Goal: Check status: Check status

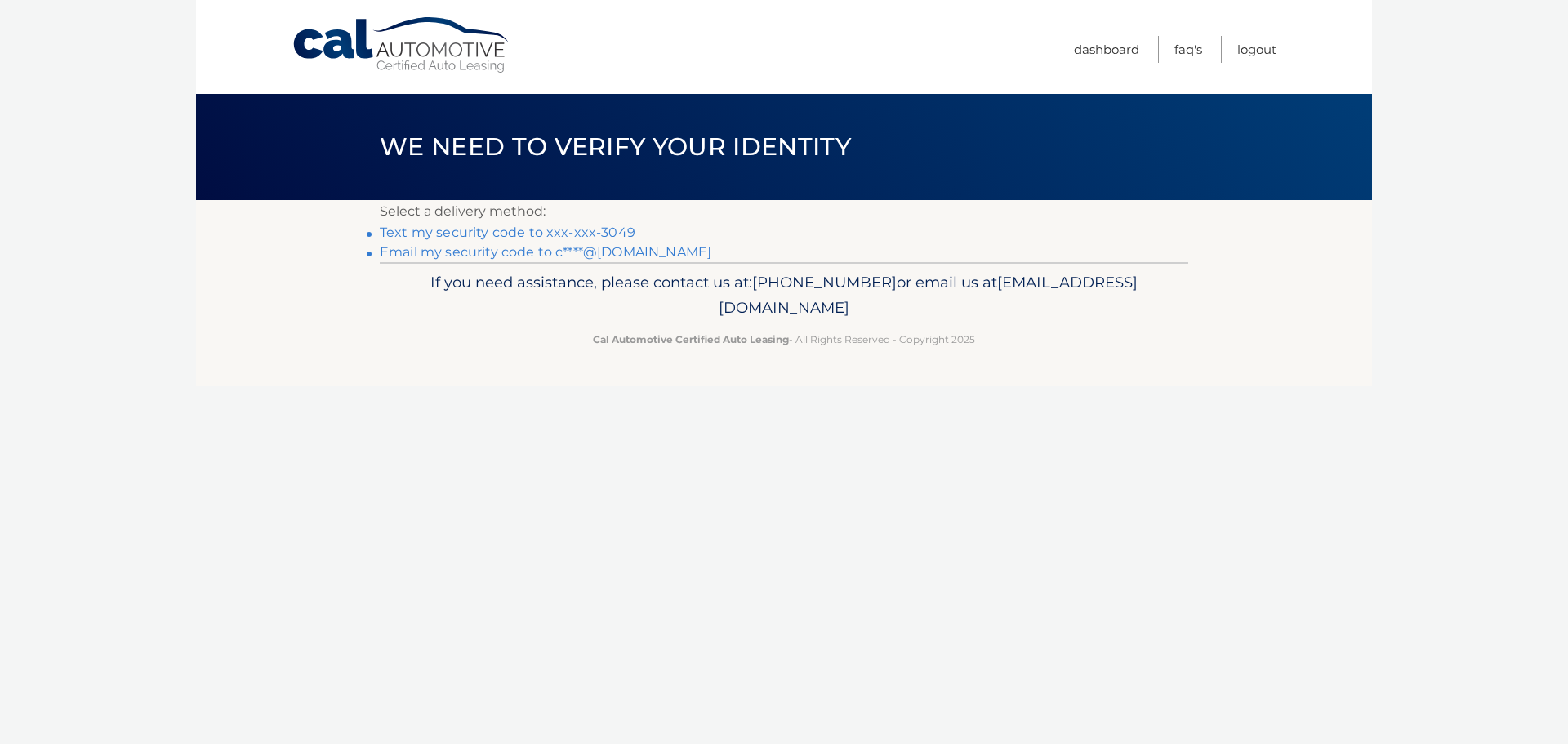
click at [546, 224] on link "Text my security code to xxx-xxx-3049" at bounding box center [508, 232] width 256 height 15
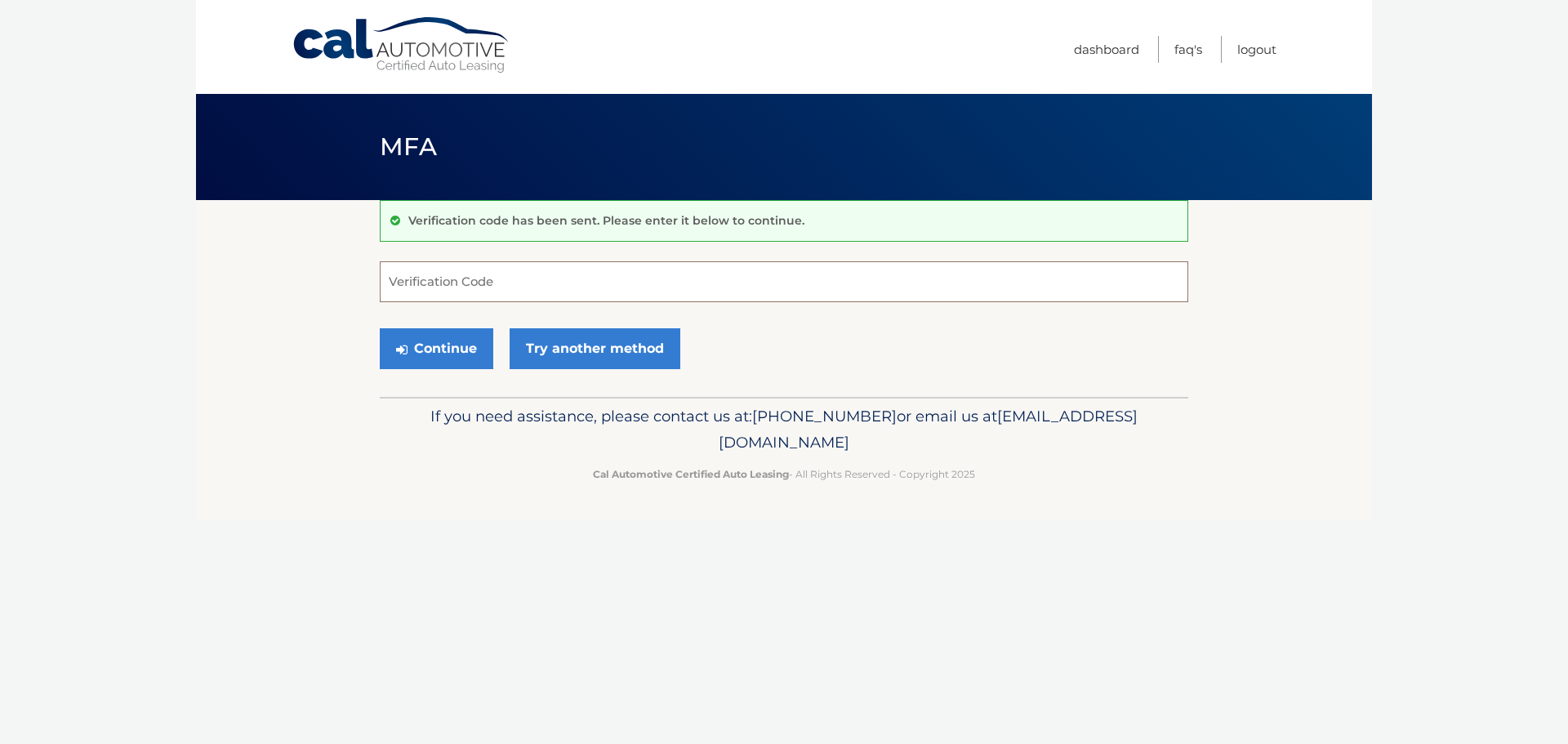
click at [483, 277] on input "Verification Code" at bounding box center [784, 282] width 809 height 41
type input "100155"
click at [380, 329] on button "Continue" at bounding box center [436, 349] width 114 height 41
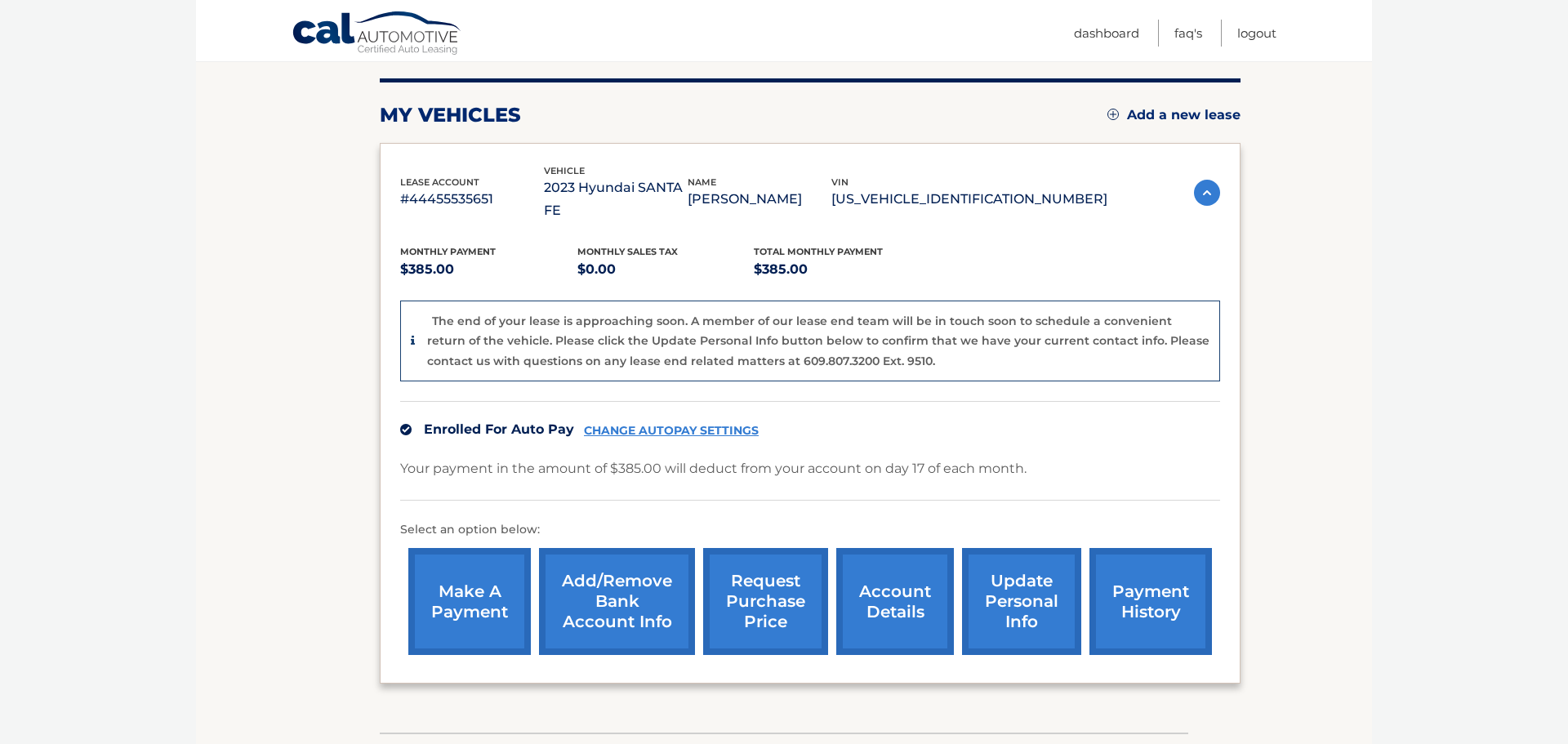
scroll to position [285, 0]
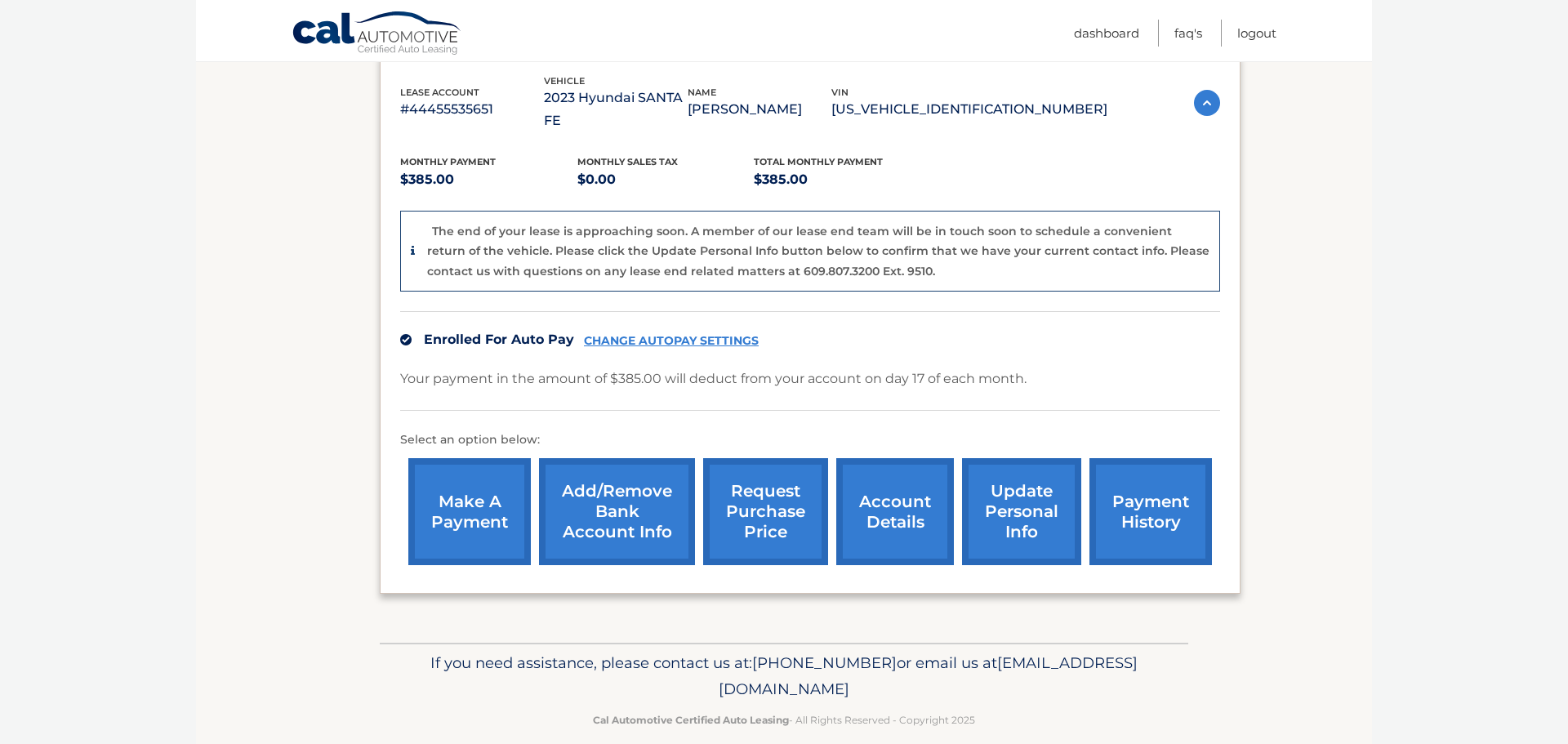
click at [880, 501] on link "account details" at bounding box center [895, 511] width 118 height 107
click at [868, 491] on link "account details" at bounding box center [895, 511] width 118 height 107
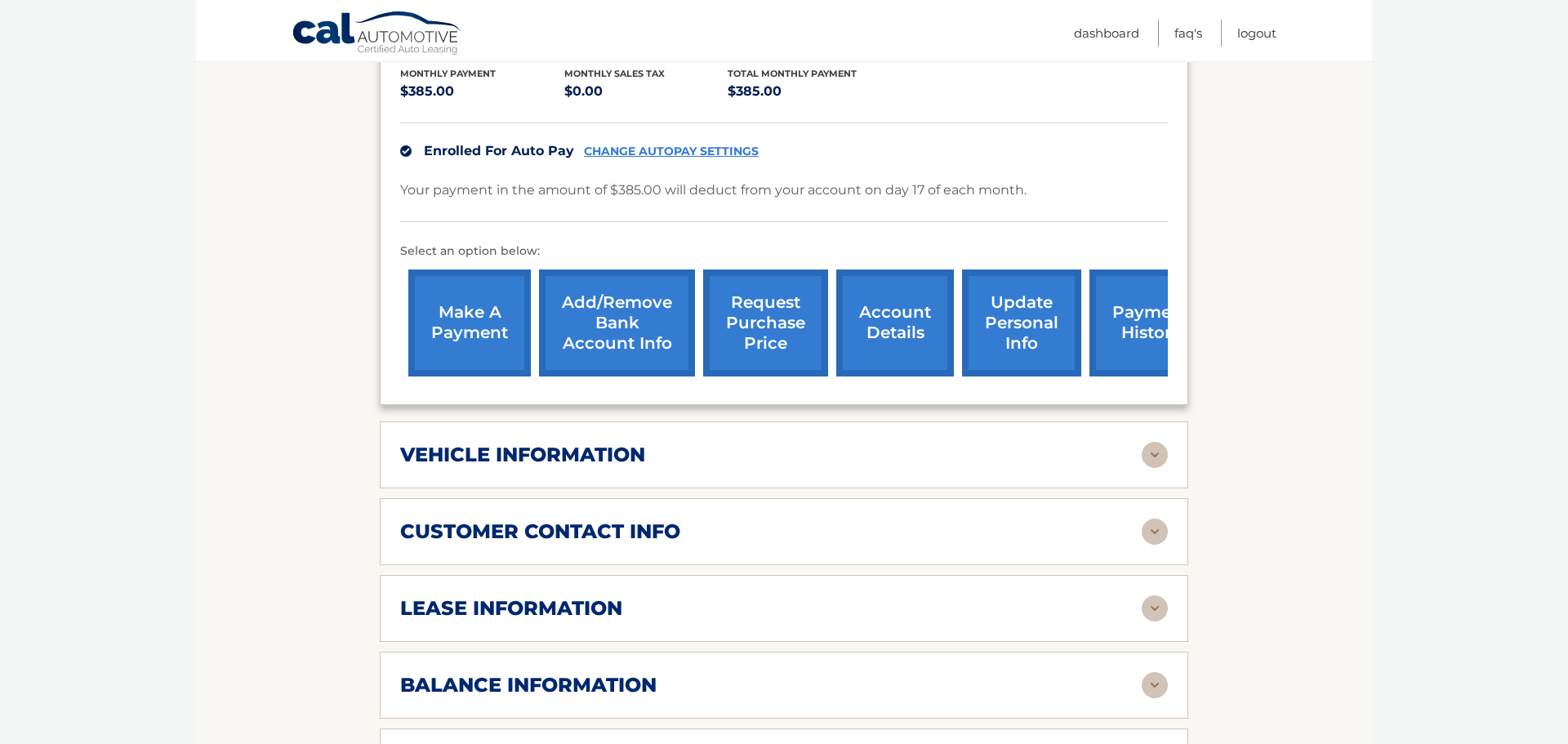
scroll to position [490, 0]
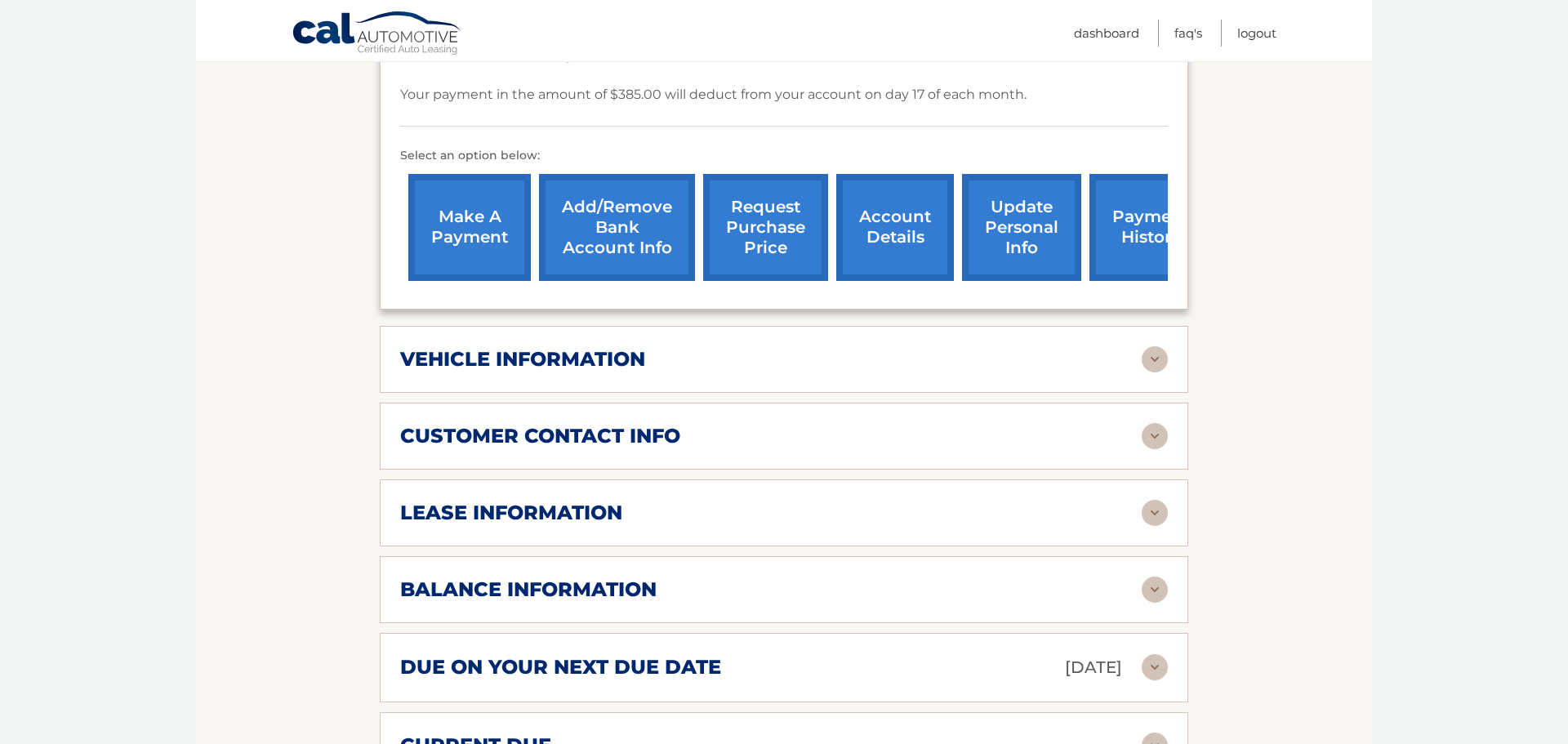
click at [880, 501] on div "lease information" at bounding box center [771, 512] width 742 height 24
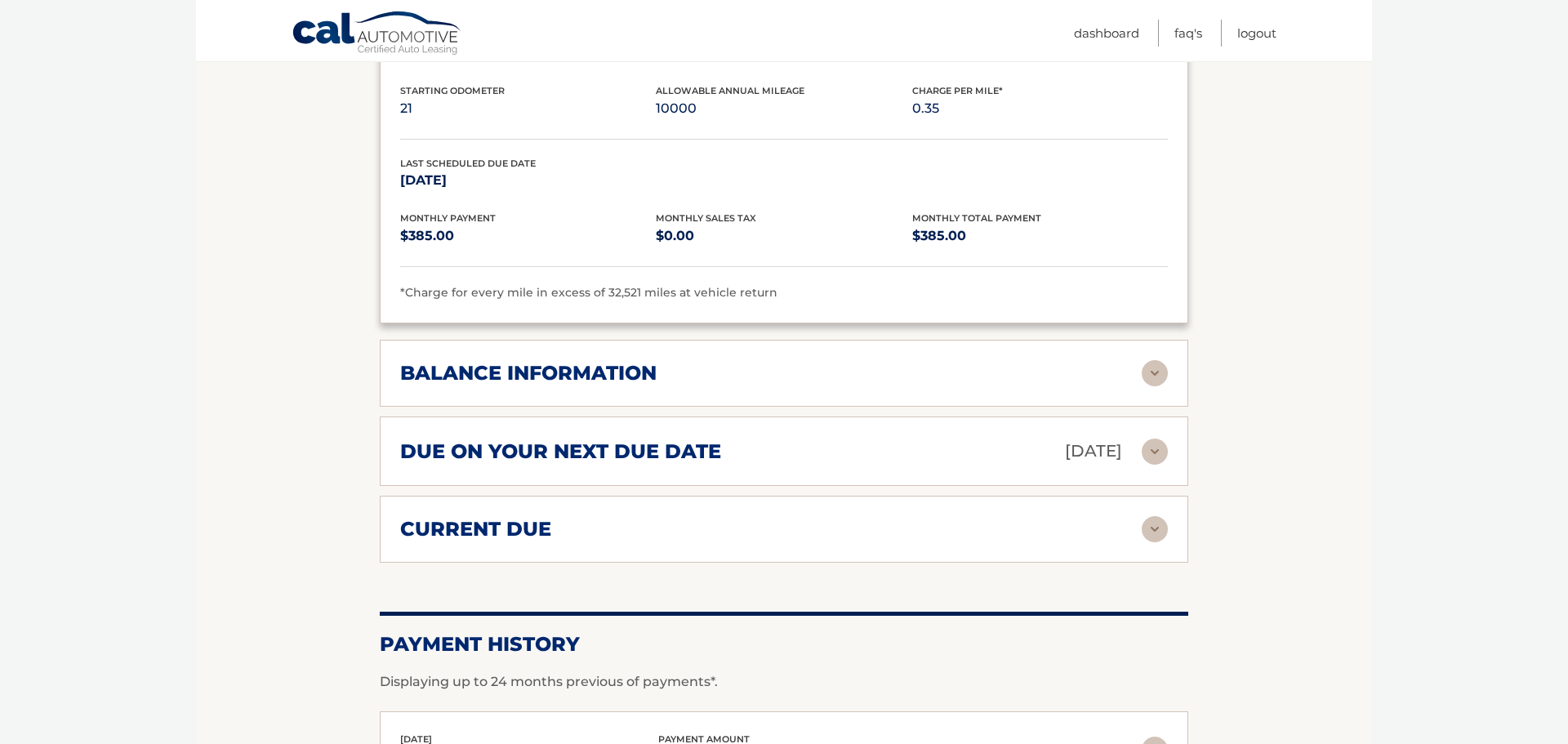
scroll to position [1014, 0]
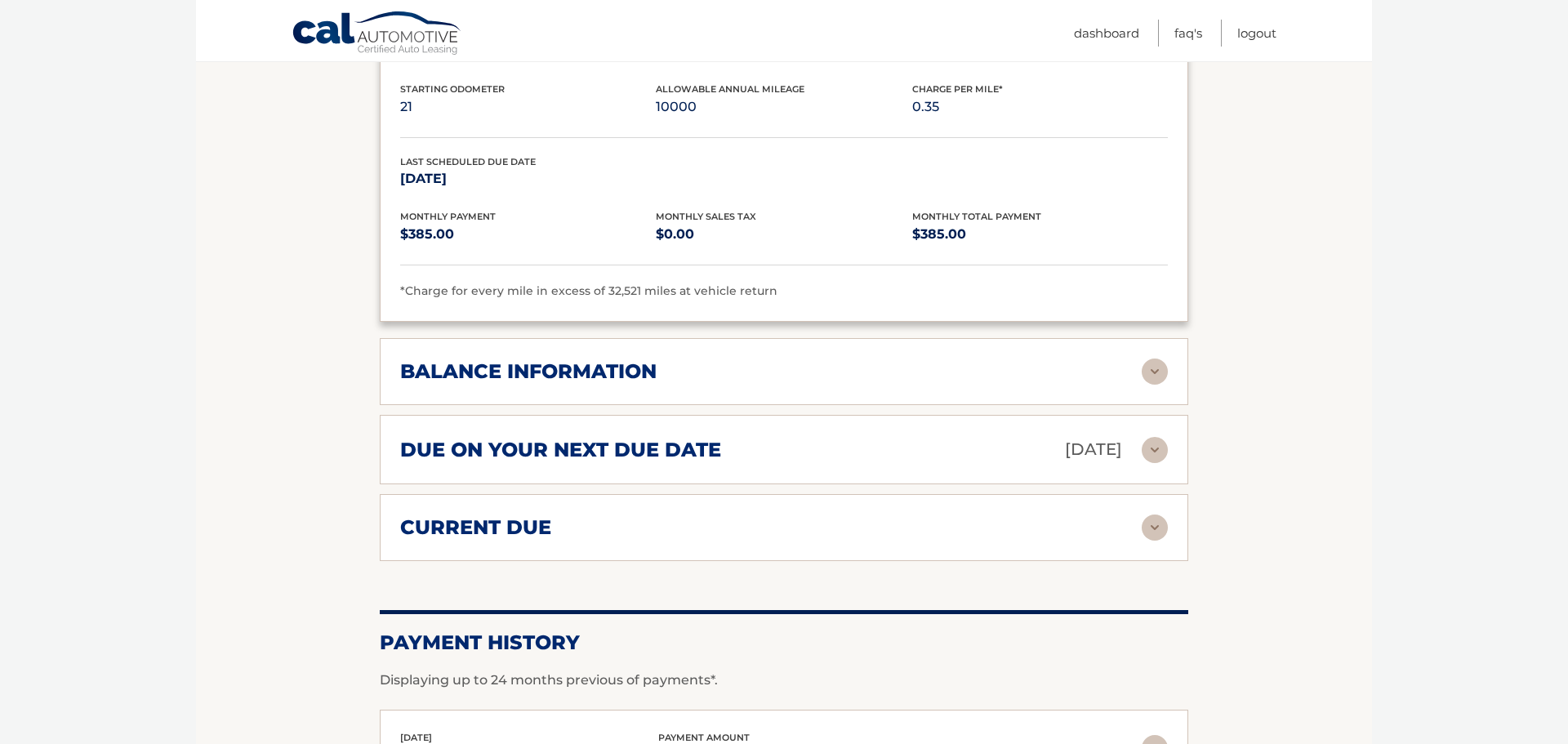
click at [878, 515] on div "current due" at bounding box center [771, 527] width 742 height 24
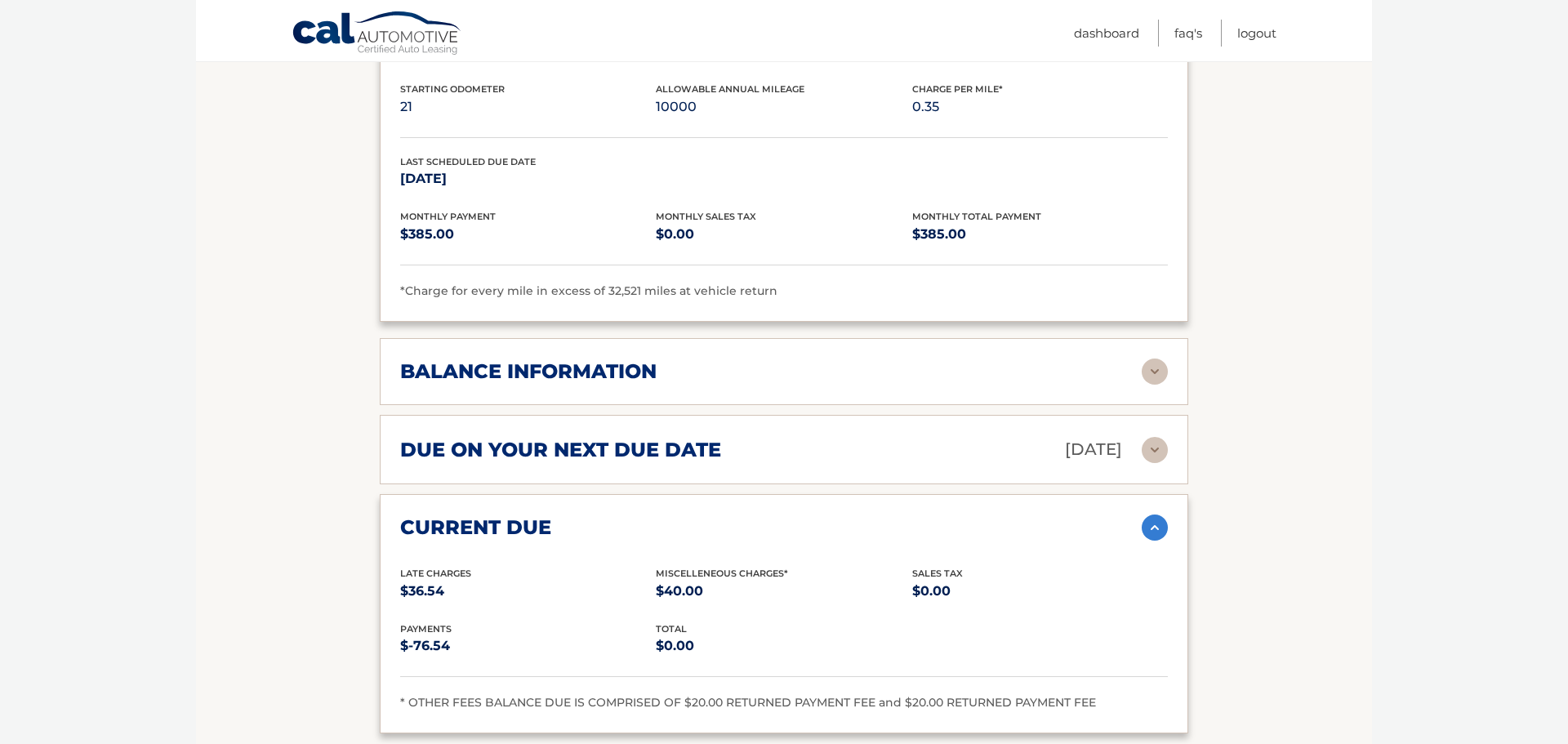
scroll to position [1134, 0]
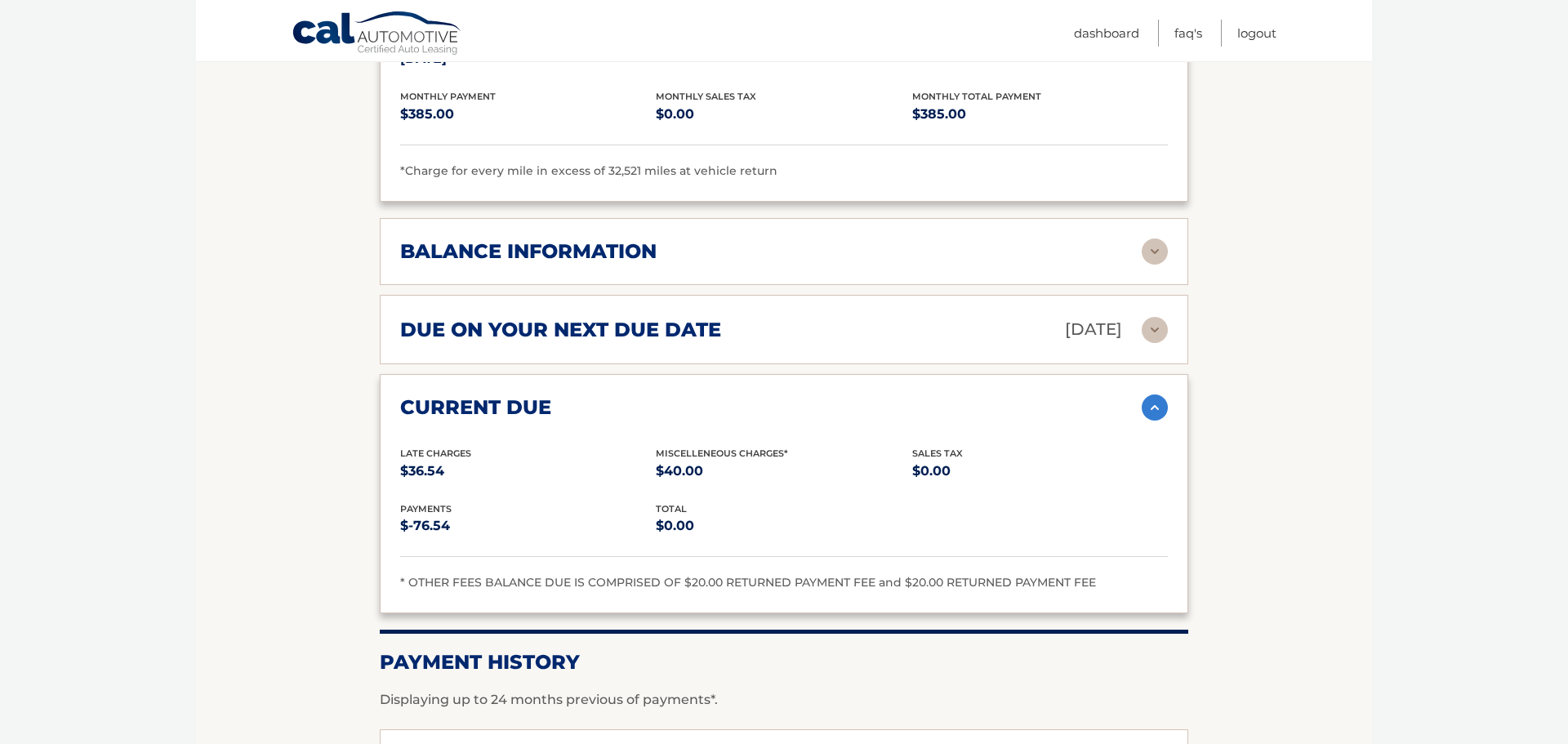
click at [746, 240] on div "balance information" at bounding box center [771, 251] width 742 height 24
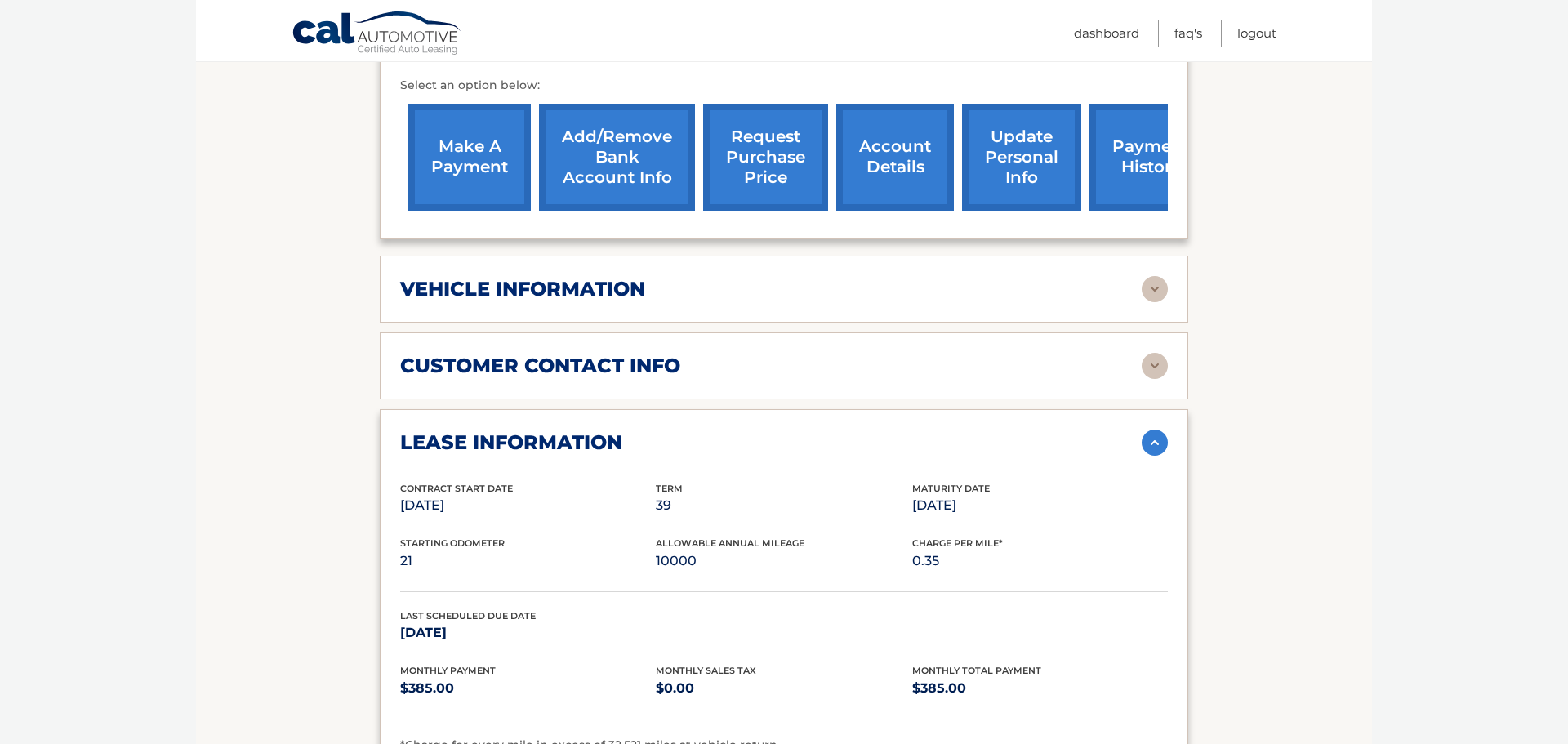
scroll to position [557, 0]
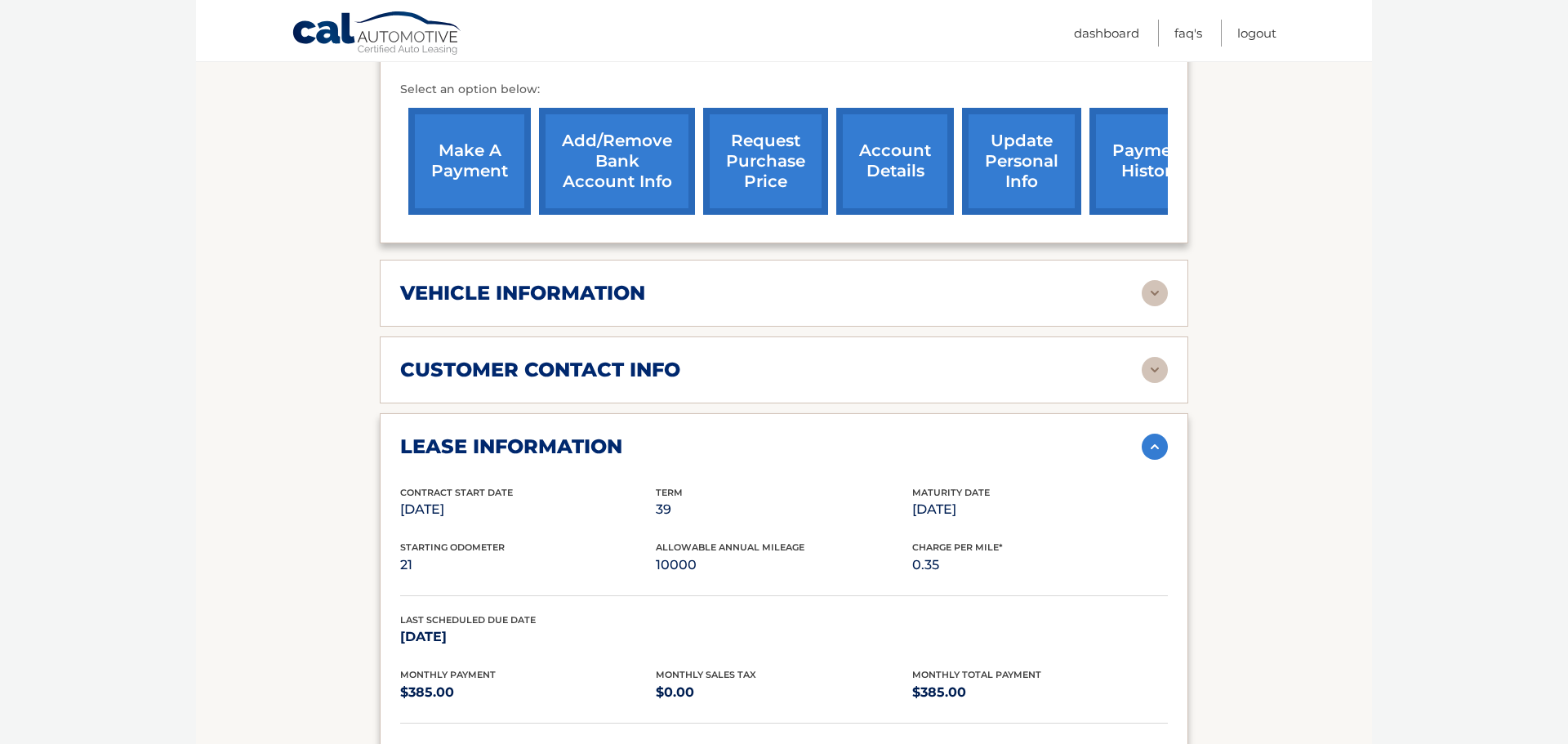
click at [1154, 434] on img at bounding box center [1154, 446] width 26 height 26
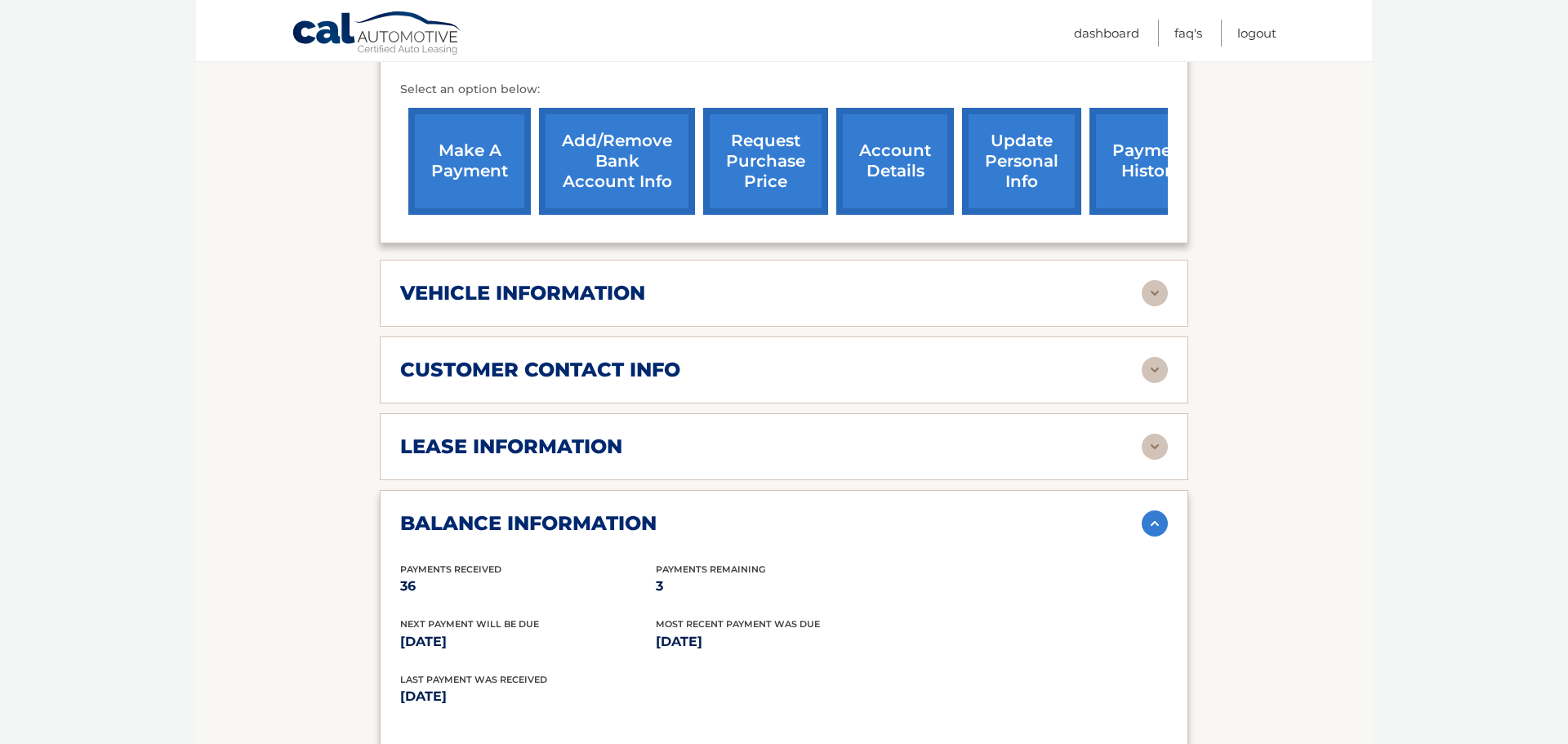
click at [1061, 287] on div "vehicle information vehicle Year 2023 vehicle make Hyundai vehicle model SANTA …" at bounding box center [784, 293] width 809 height 67
click at [1157, 280] on img at bounding box center [1154, 293] width 26 height 26
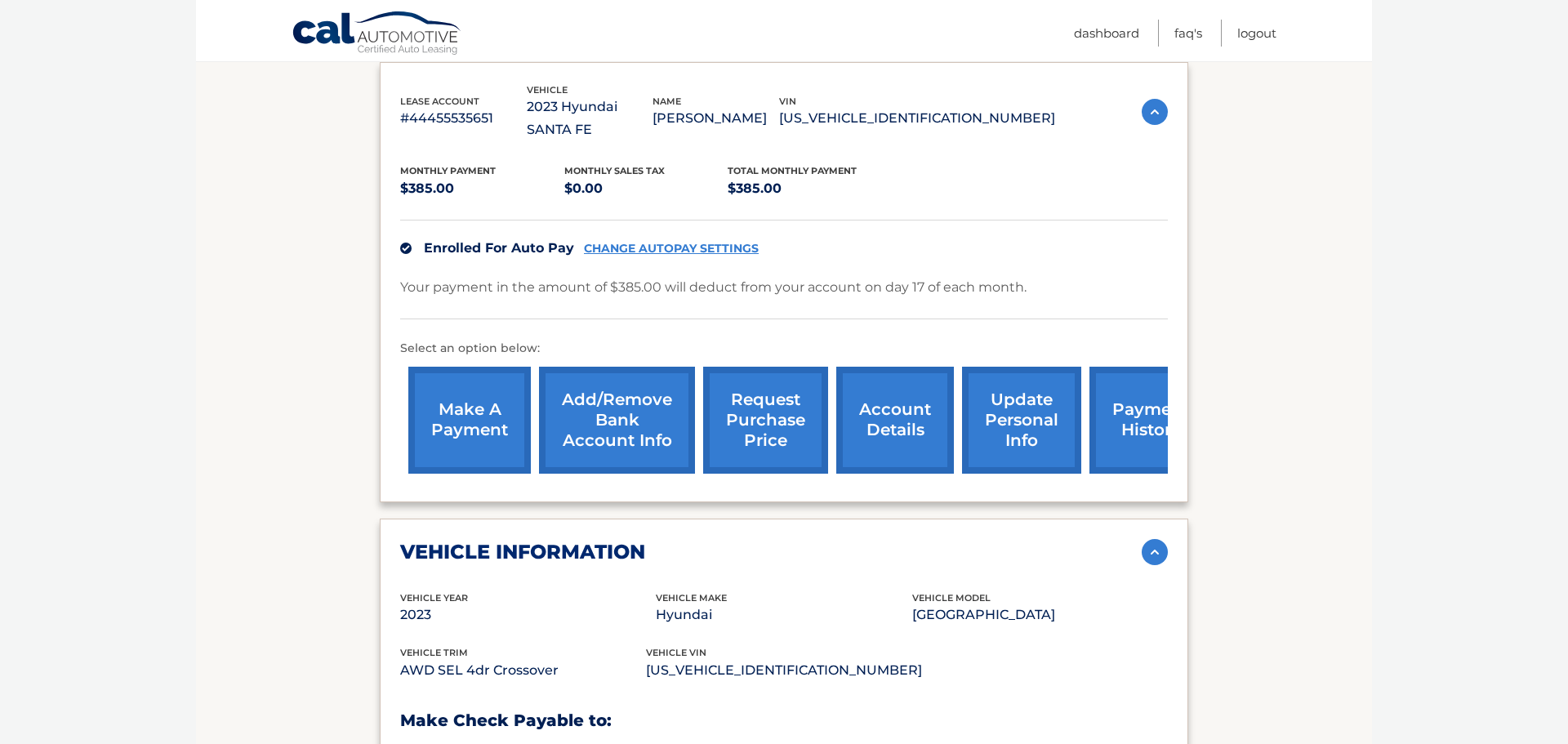
scroll to position [298, 0]
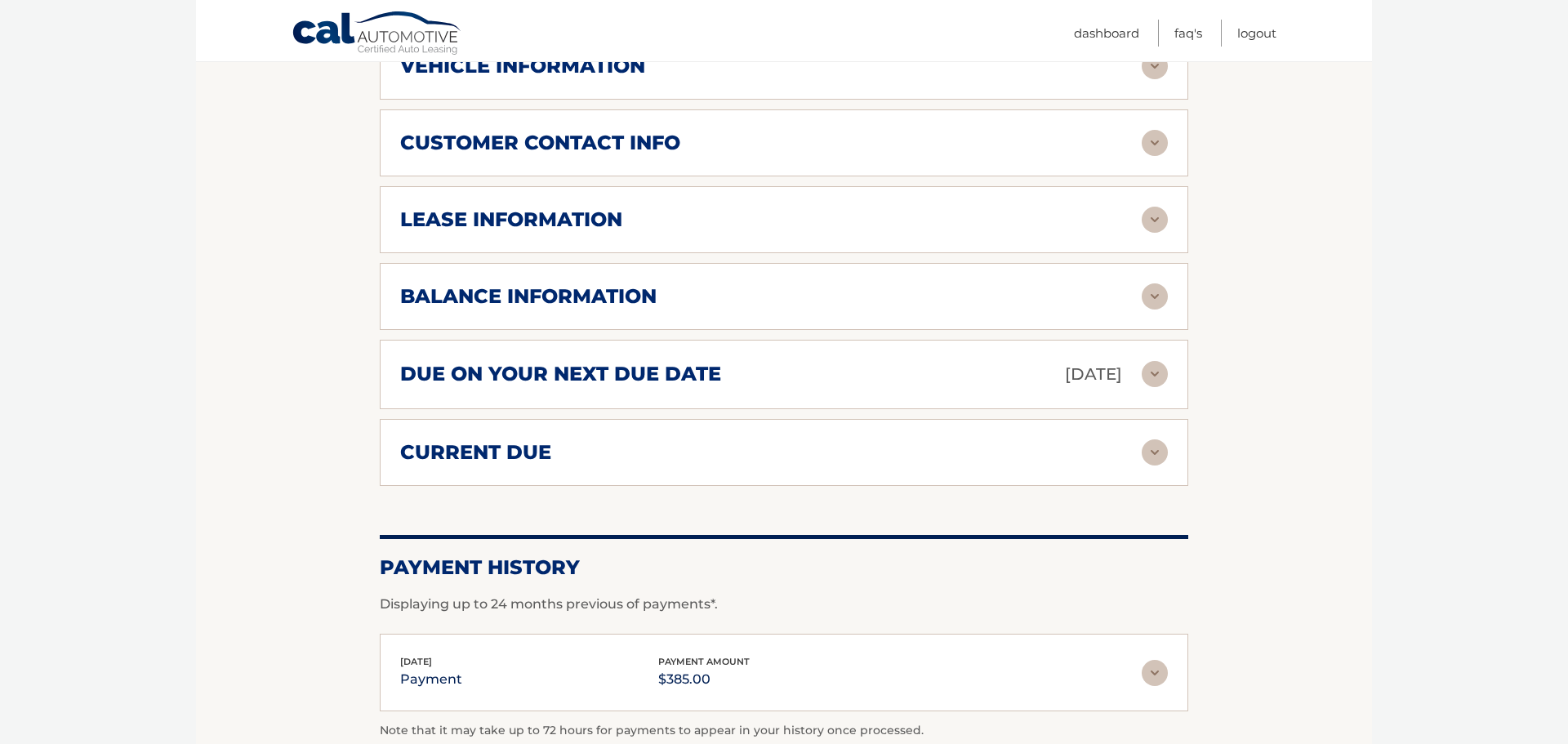
scroll to position [788, 0]
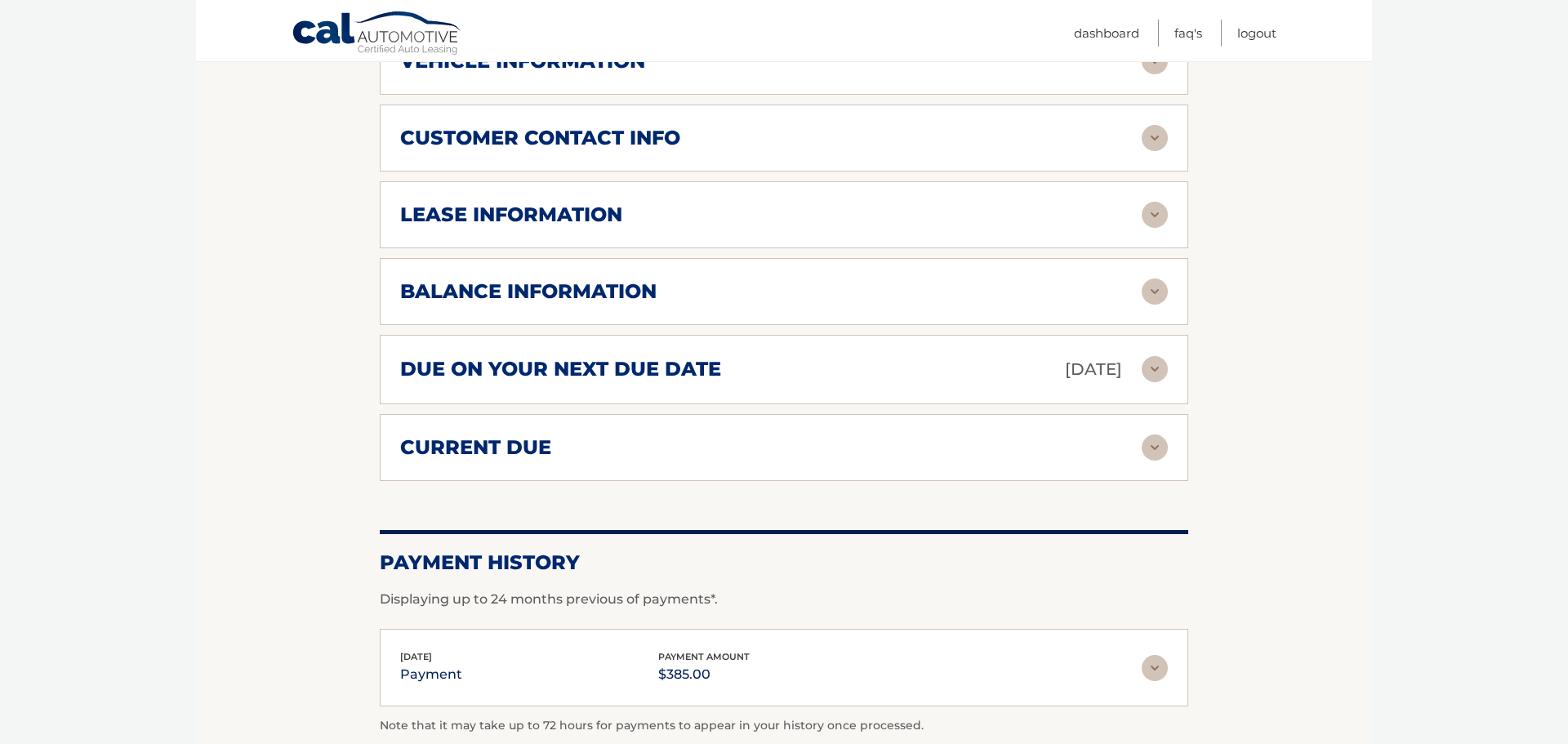
click at [1148, 278] on img at bounding box center [1154, 291] width 26 height 26
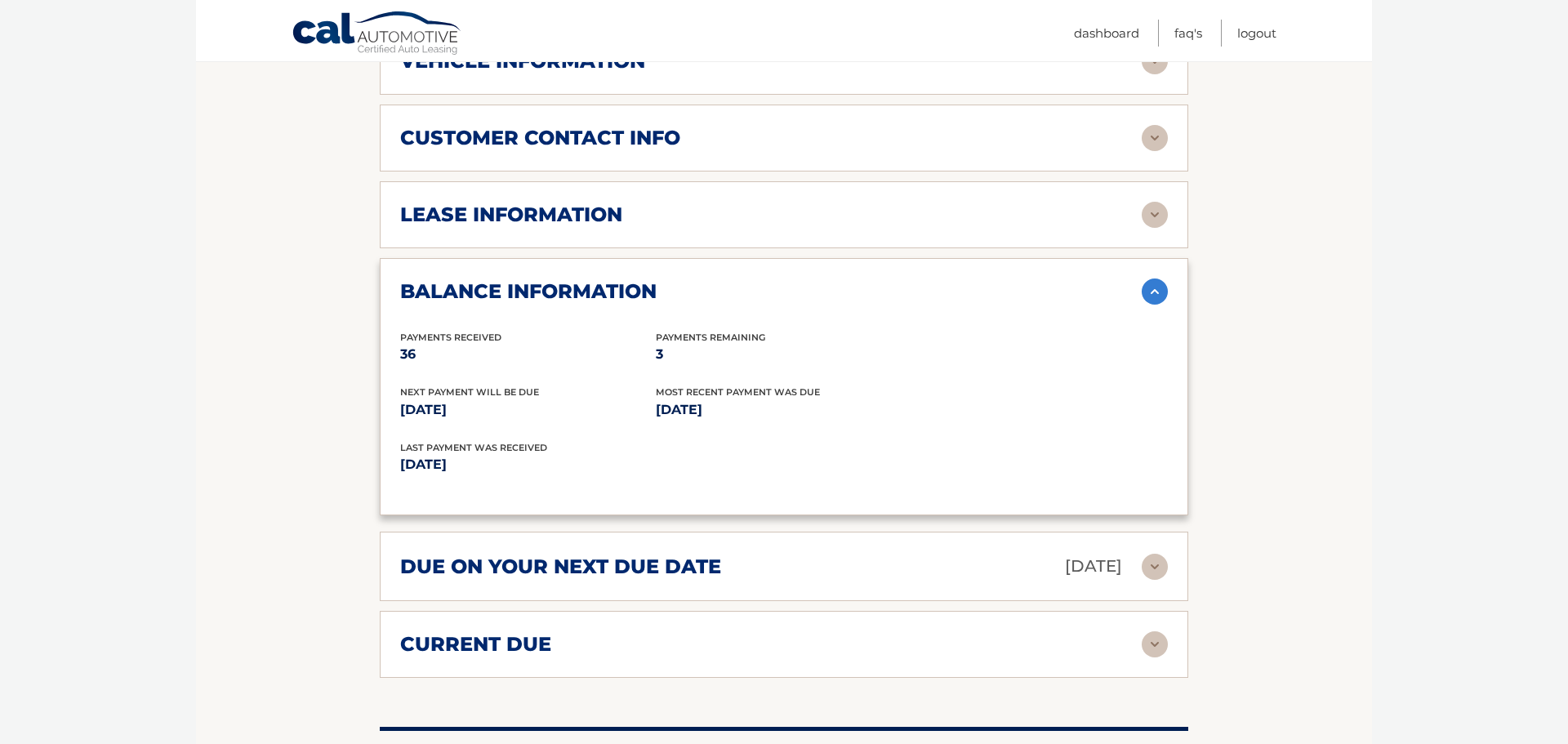
click at [1148, 278] on img at bounding box center [1154, 291] width 26 height 26
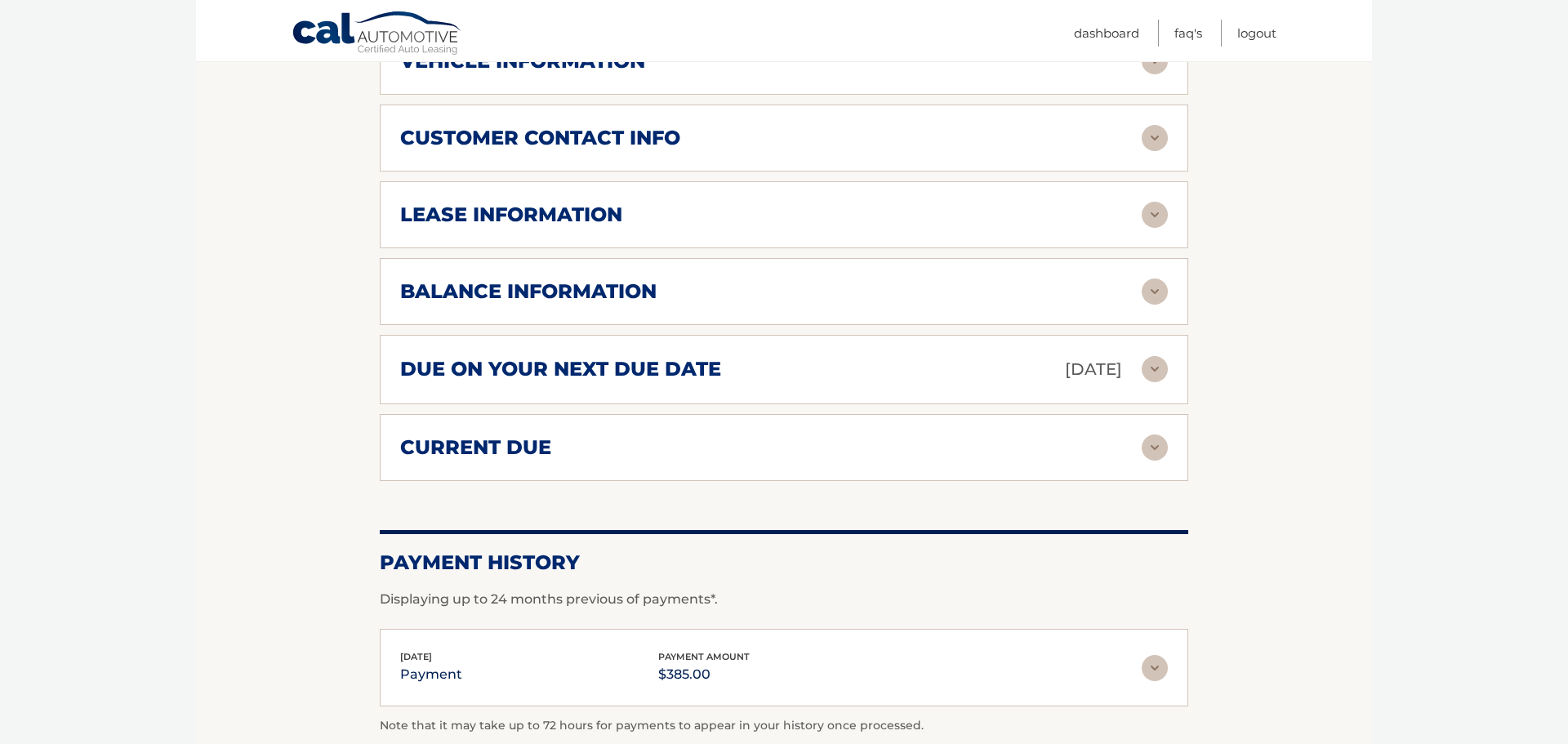
click at [1157, 202] on img at bounding box center [1154, 214] width 26 height 26
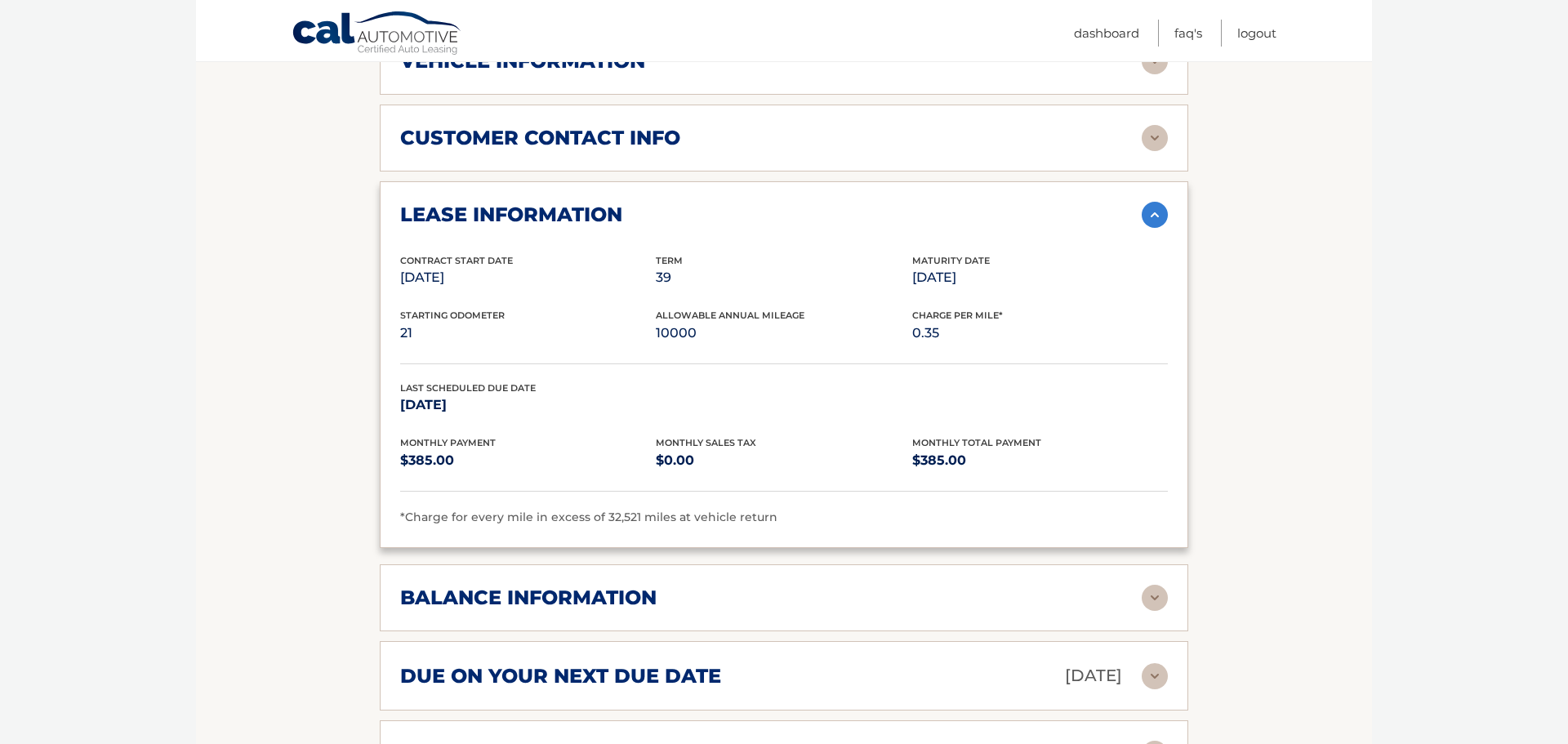
click at [1157, 202] on img at bounding box center [1154, 214] width 26 height 26
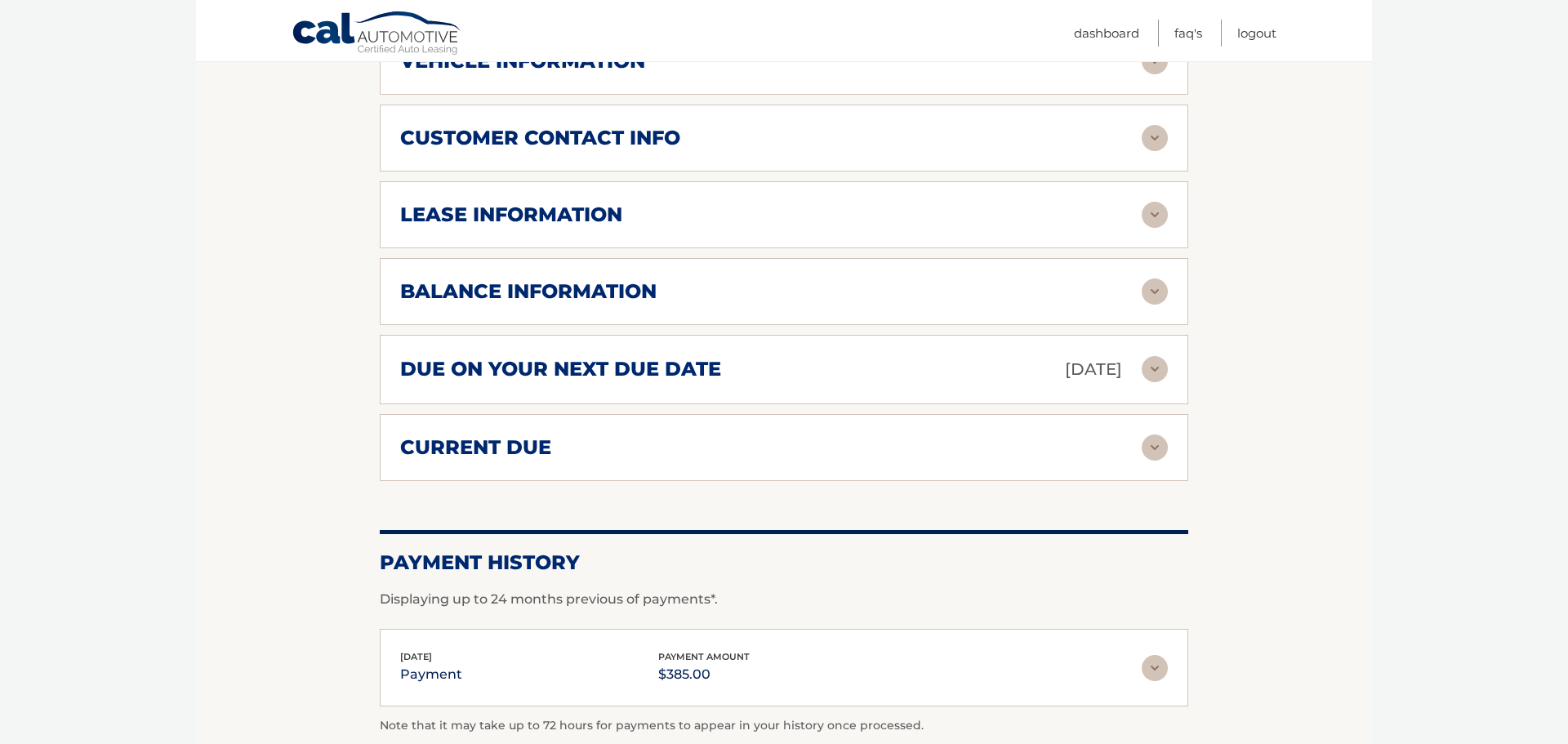
click at [1150, 125] on img at bounding box center [1154, 138] width 26 height 26
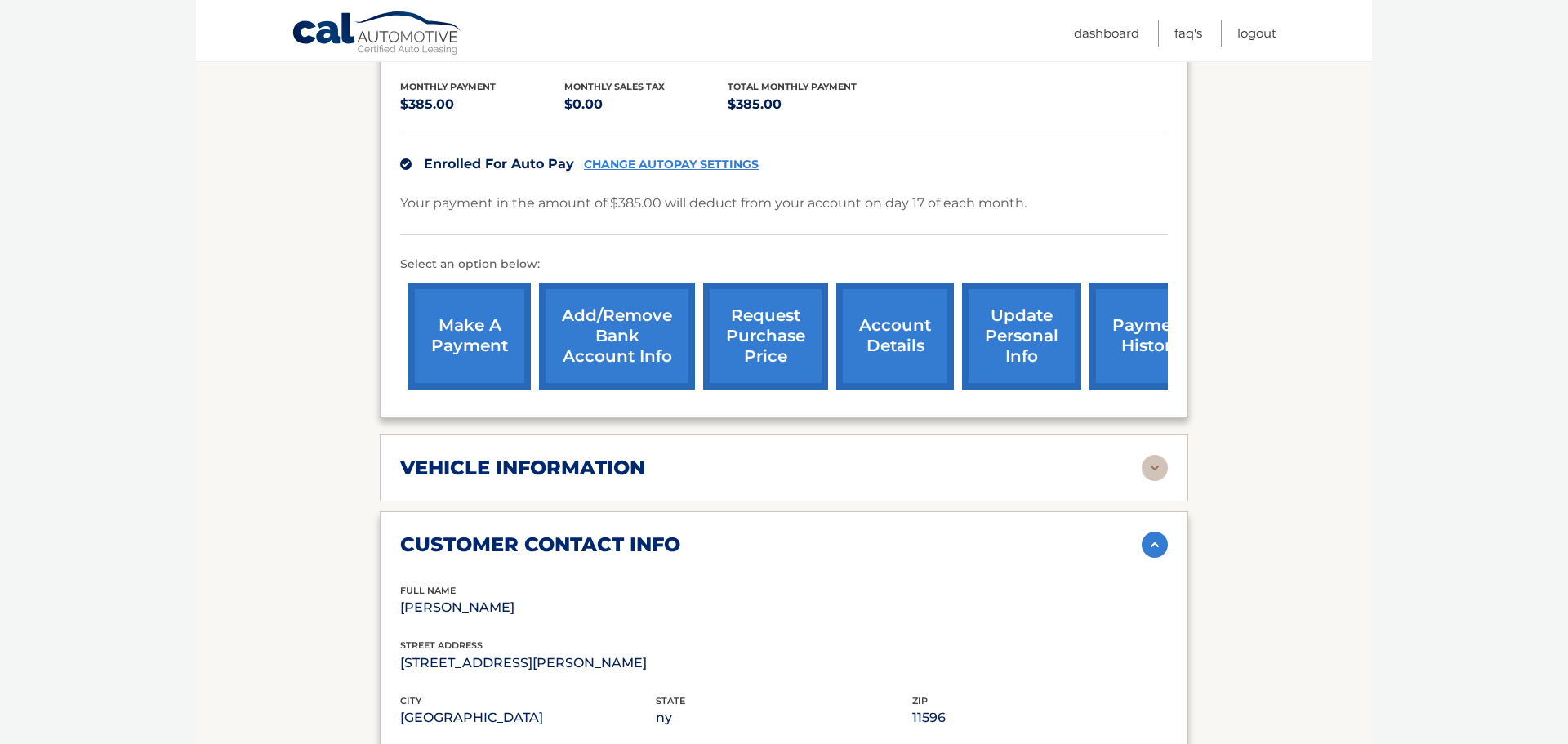
scroll to position [368, 0]
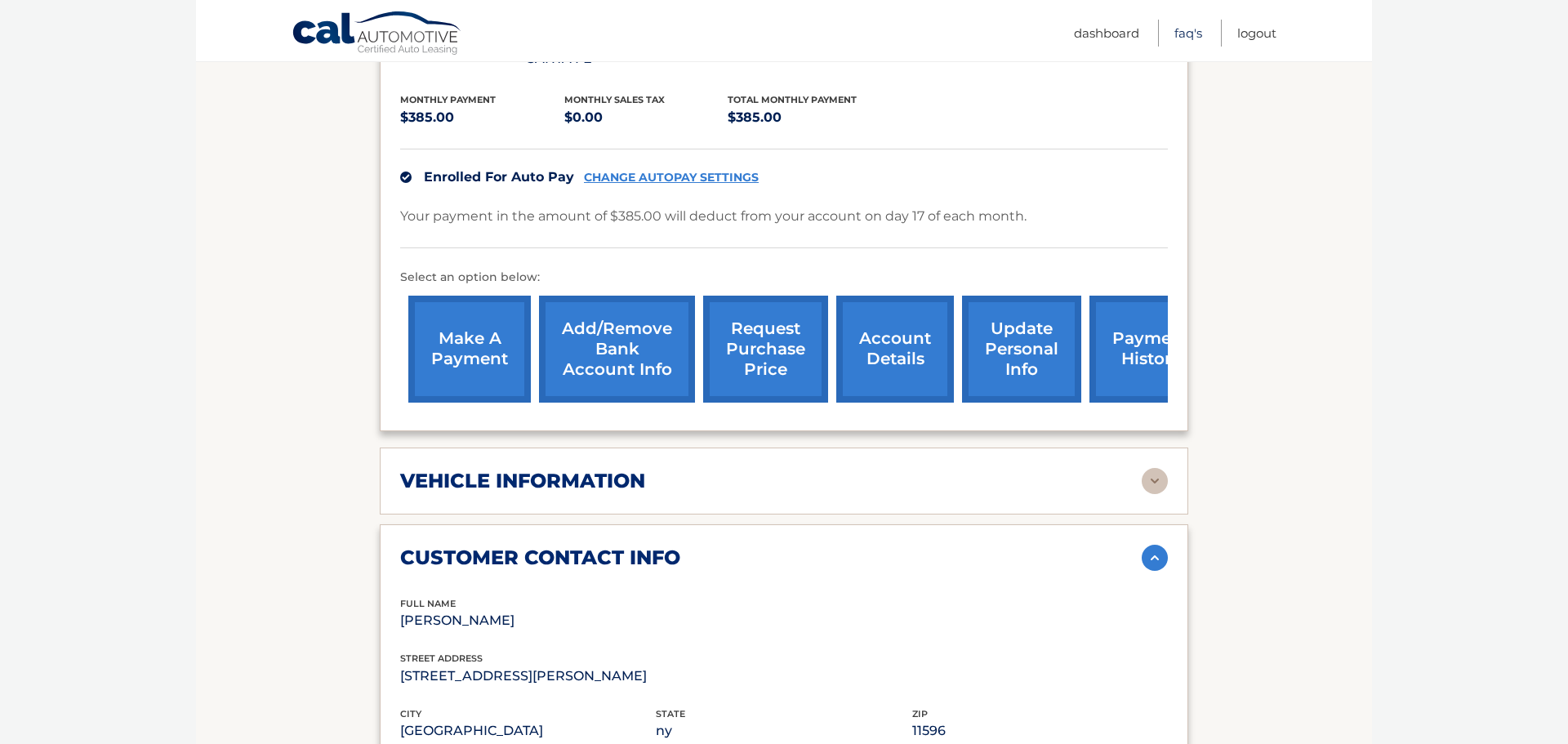
click at [1183, 34] on link "FAQ's" at bounding box center [1188, 33] width 28 height 27
